Goal: Information Seeking & Learning: Learn about a topic

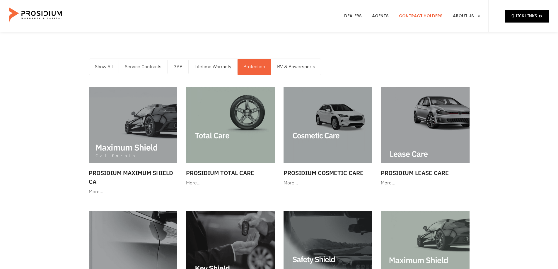
click at [434, 16] on link "Contract Holders" at bounding box center [421, 16] width 52 height 22
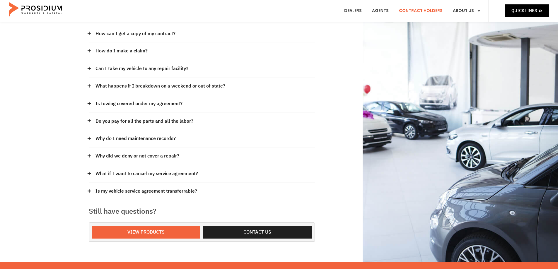
scroll to position [117, 0]
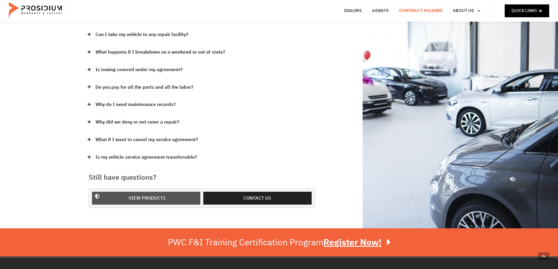
click at [157, 199] on span "View Products" at bounding box center [147, 198] width 37 height 9
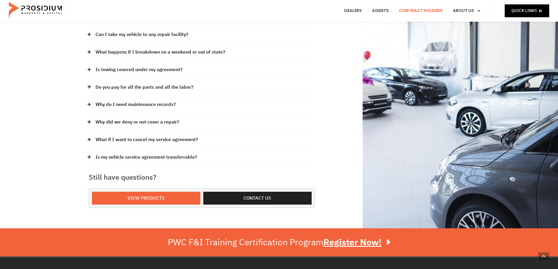
click at [161, 140] on link "What if I want to cancel my service agreement?" at bounding box center [147, 140] width 103 height 9
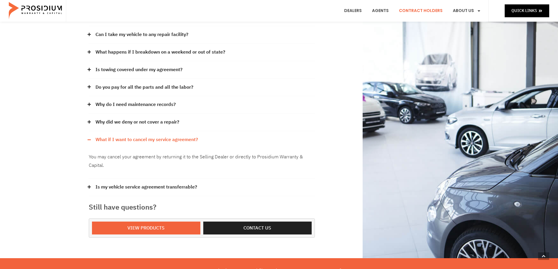
click at [161, 140] on link "What if I want to cancel my service agreement?" at bounding box center [147, 140] width 103 height 9
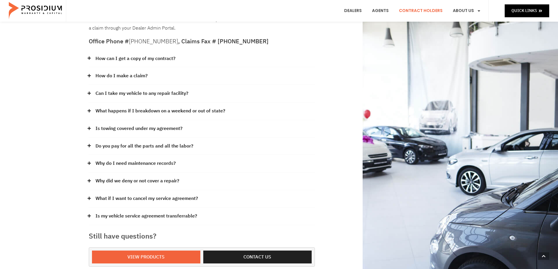
scroll to position [0, 0]
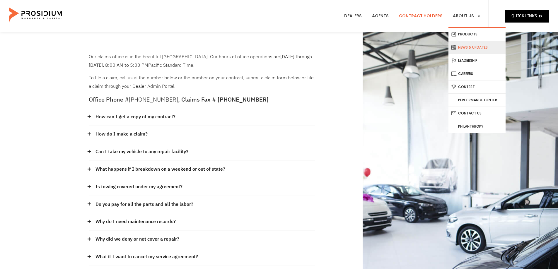
click at [482, 47] on link "News & Updates" at bounding box center [477, 47] width 57 height 13
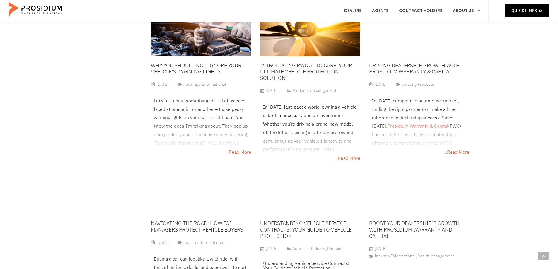
scroll to position [909, 0]
